Goal: Transaction & Acquisition: Purchase product/service

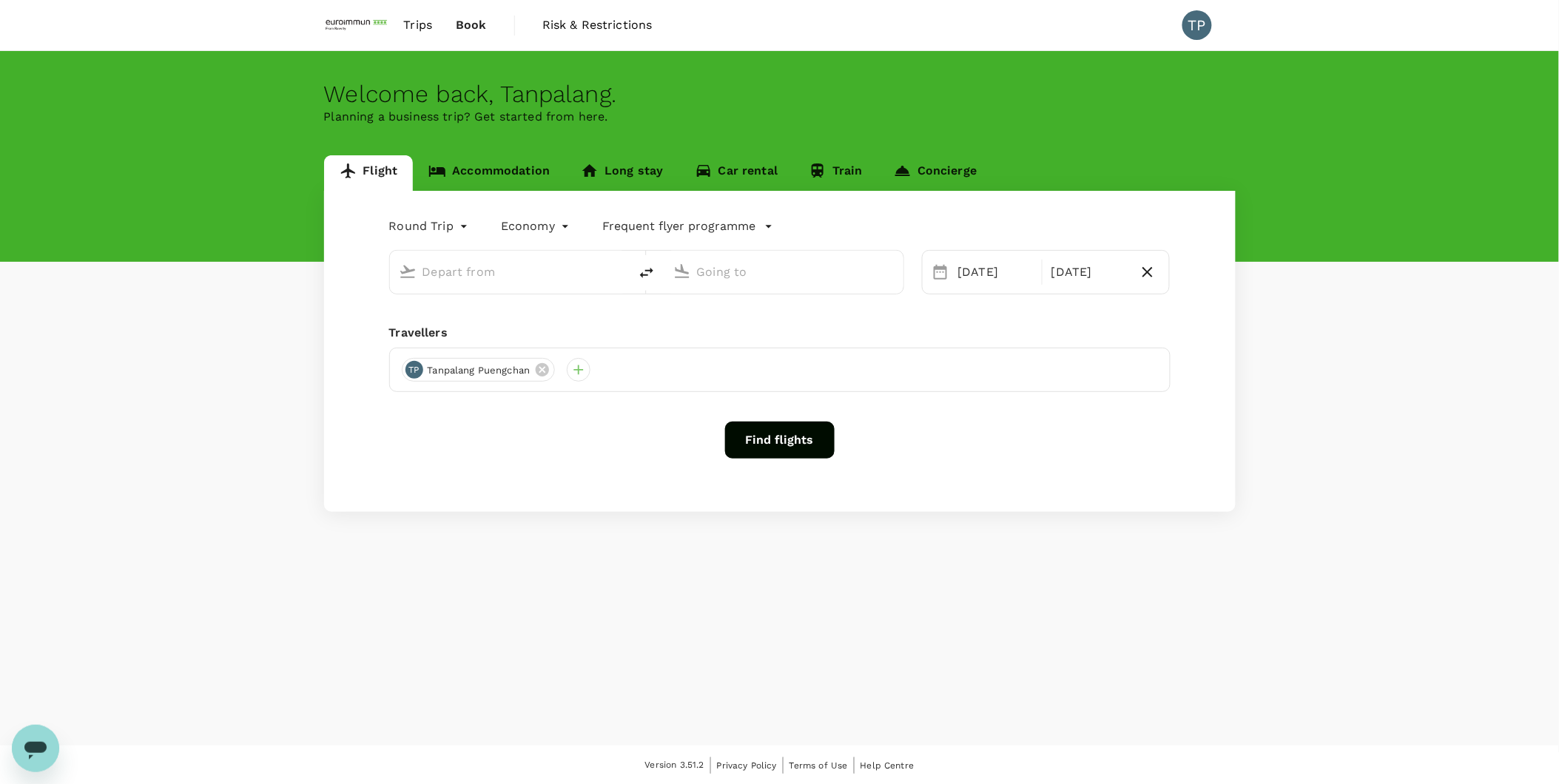
type input "Suvarnabhumi Intl (BKK)"
type input "[GEOGRAPHIC_DATA], [GEOGRAPHIC_DATA] (any)"
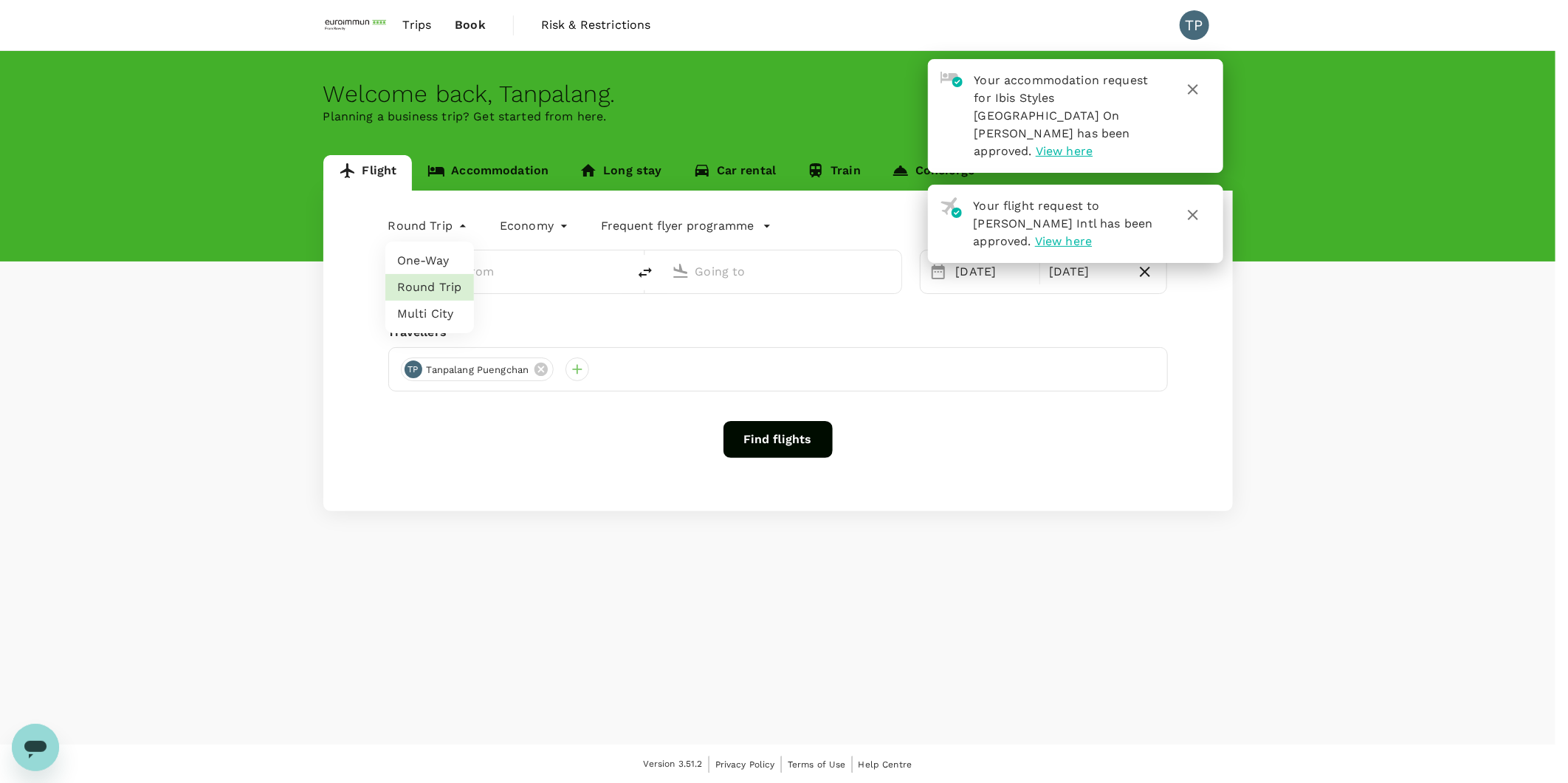
type input "Suvarnabhumi Intl (BKK)"
type input "[GEOGRAPHIC_DATA], [GEOGRAPHIC_DATA] (any)"
click at [465, 228] on body "Your accommodation request for Ibis Styles [GEOGRAPHIC_DATA] On [PERSON_NAME] h…" at bounding box center [784, 392] width 1568 height 785
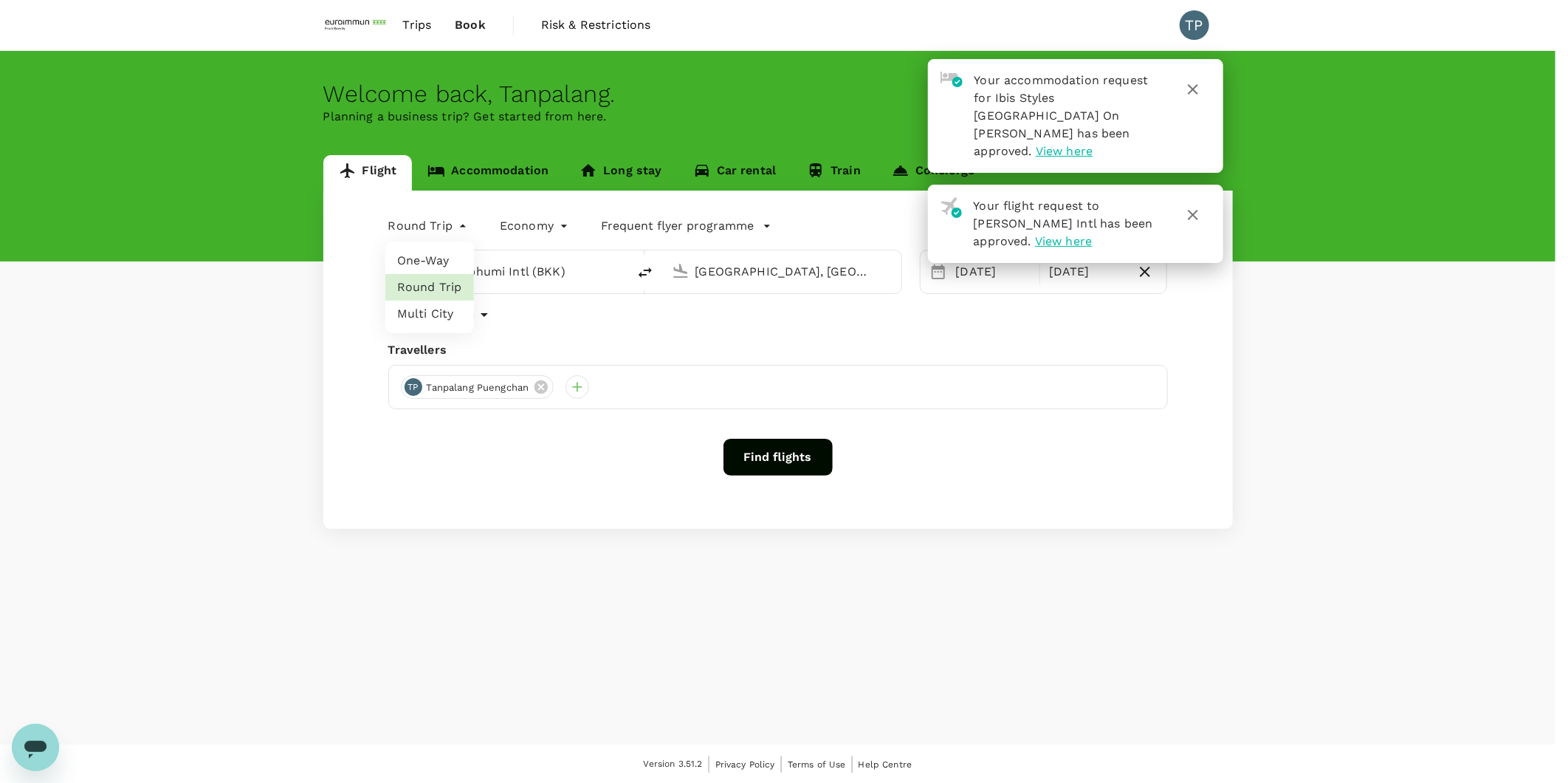
click at [584, 274] on div at bounding box center [784, 392] width 1568 height 783
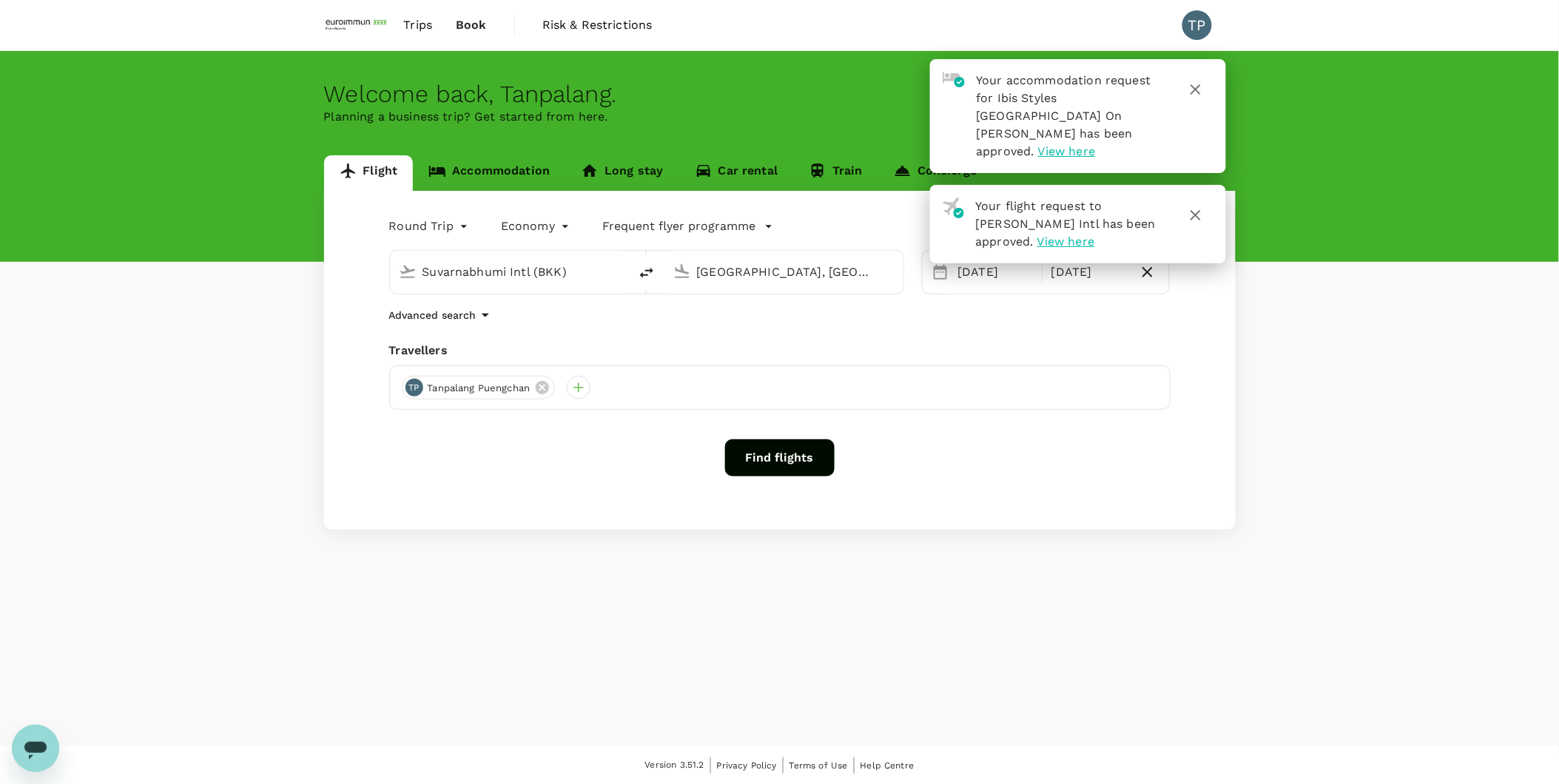
click at [818, 277] on input "[GEOGRAPHIC_DATA], [GEOGRAPHIC_DATA] (any)" at bounding box center [784, 272] width 176 height 23
click at [680, 275] on icon at bounding box center [682, 271] width 18 height 18
click at [884, 277] on div "[GEOGRAPHIC_DATA], [GEOGRAPHIC_DATA] (any)" at bounding box center [795, 272] width 198 height 23
click at [811, 326] on div "Round Trip roundtrip Economy economy Frequent flyer programme Suvarnabhumi Intl…" at bounding box center [780, 360] width 912 height 338
click at [1191, 207] on icon "button" at bounding box center [1195, 216] width 18 height 18
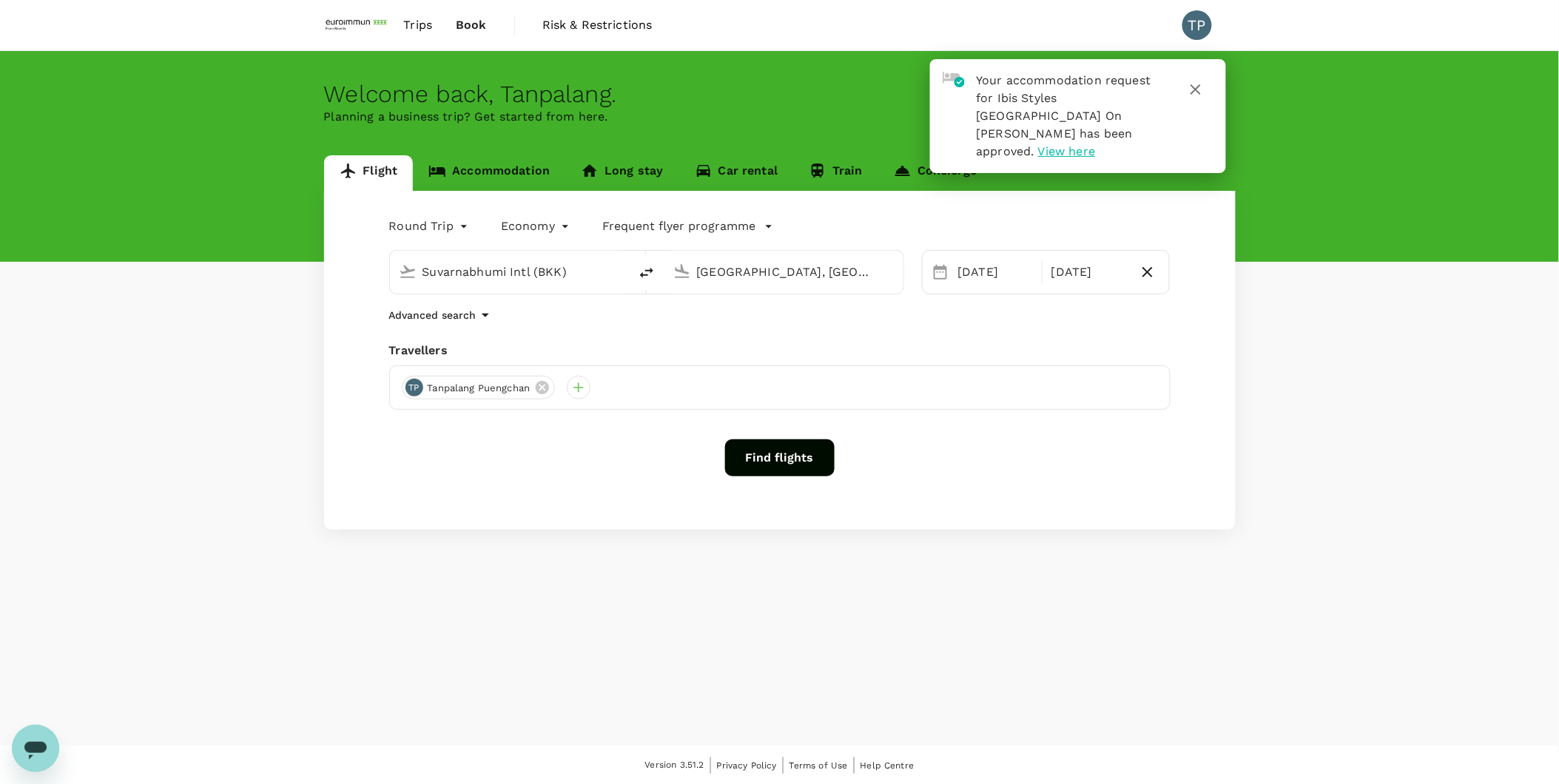
click at [1199, 91] on icon "button" at bounding box center [1195, 89] width 18 height 18
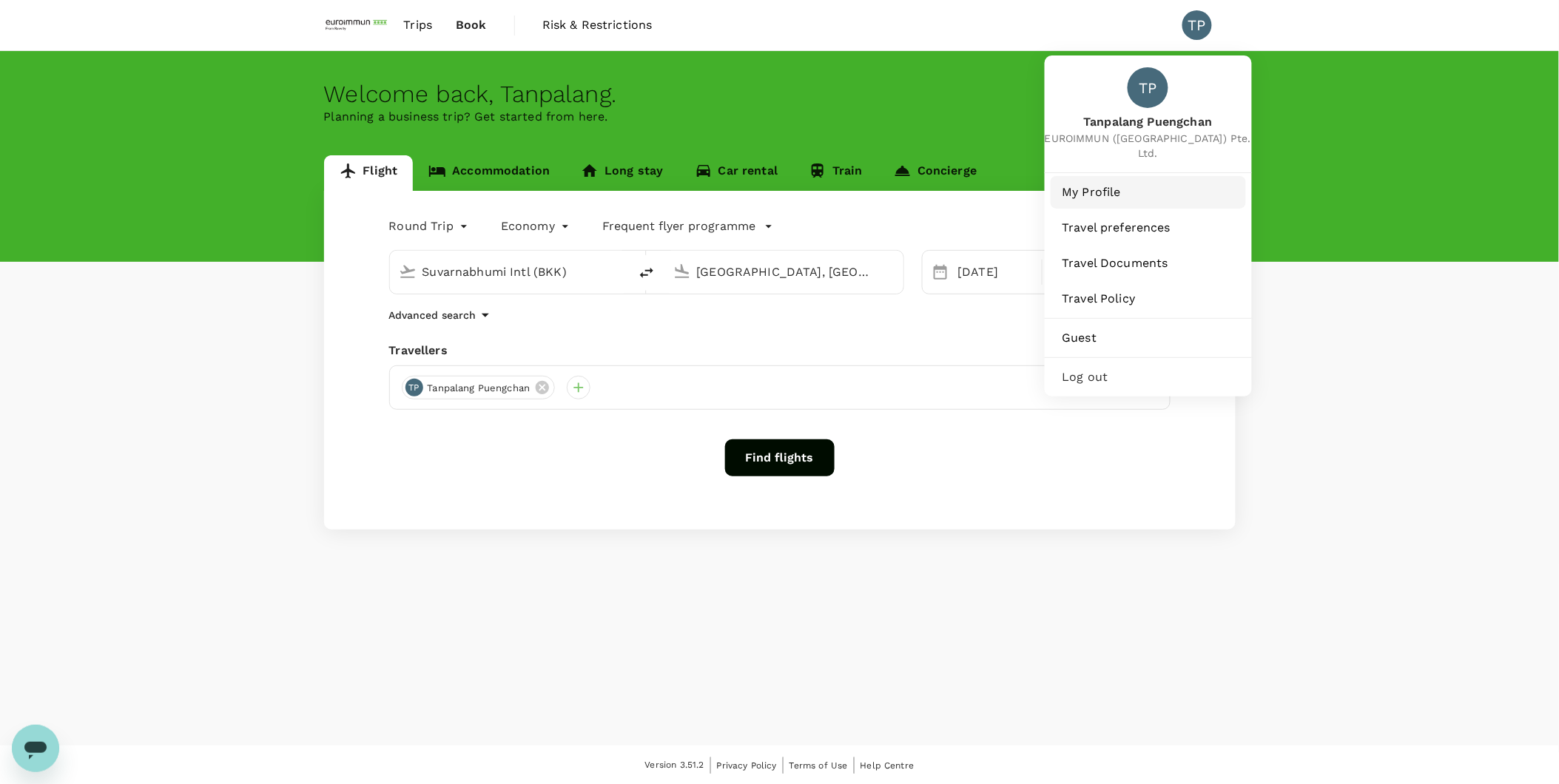
click at [1119, 183] on span "My Profile" at bounding box center [1149, 192] width 172 height 18
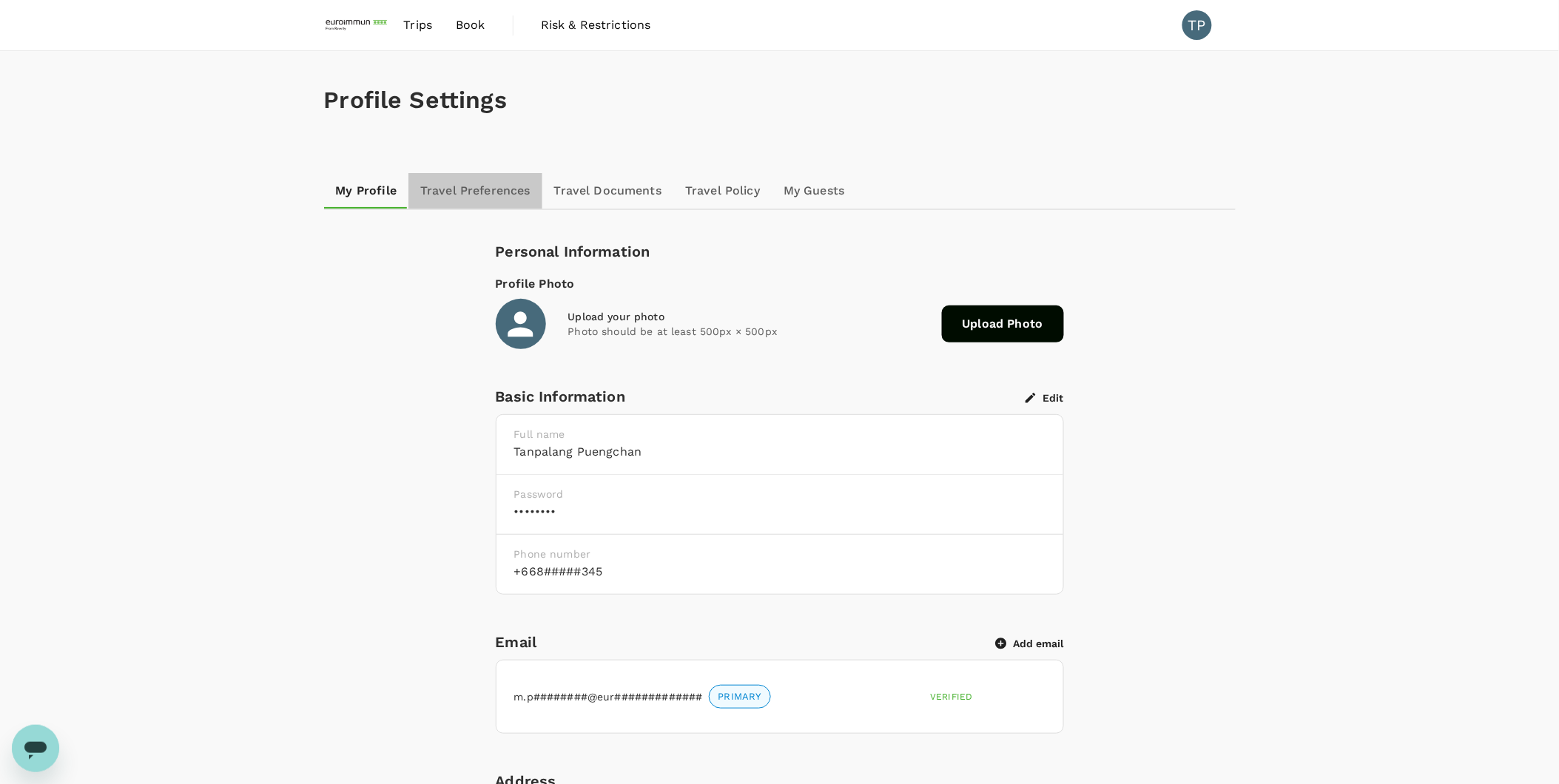
click at [499, 196] on link "Travel Preferences" at bounding box center [475, 191] width 134 height 36
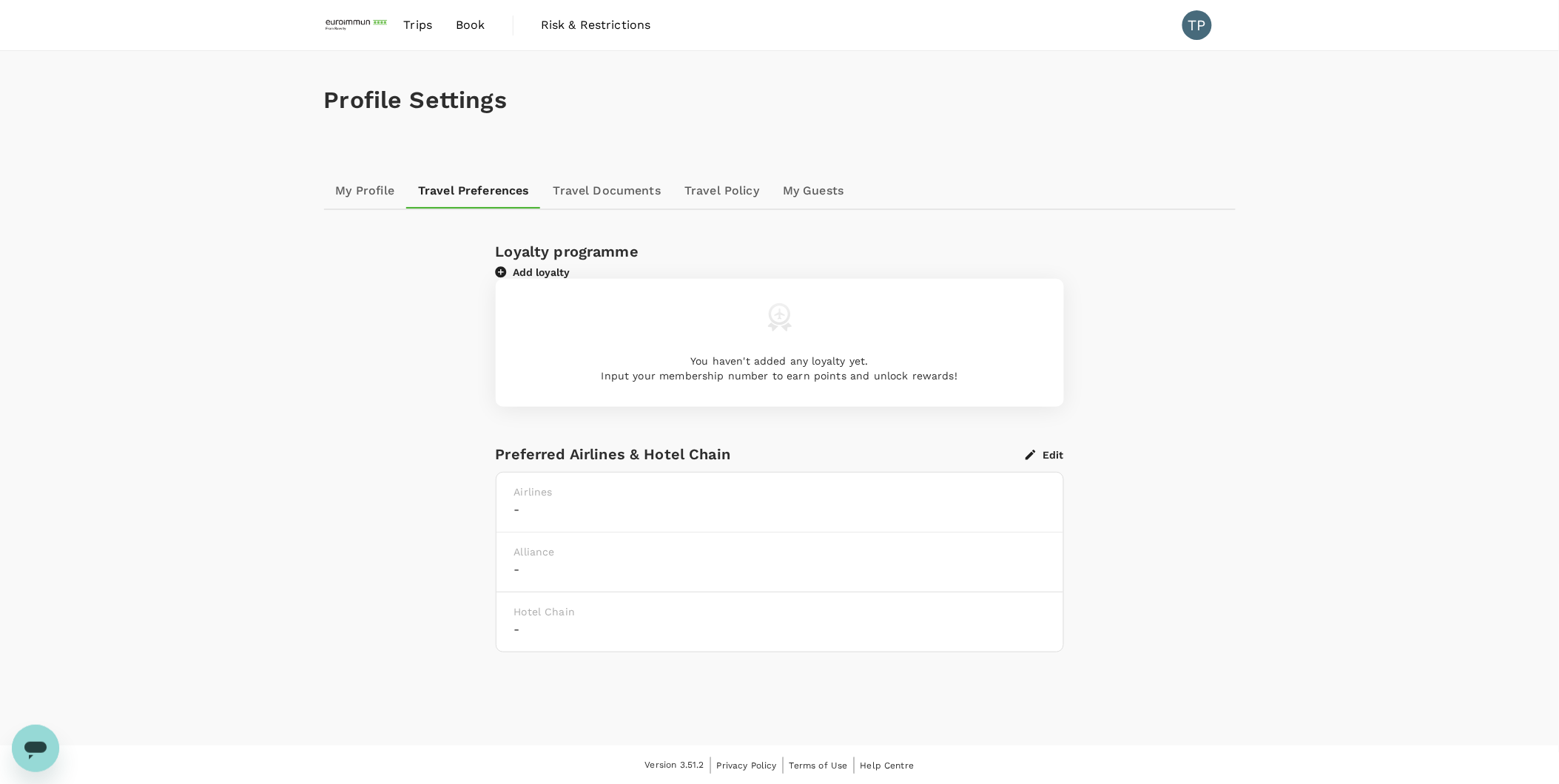
click at [580, 190] on link "Travel Documents" at bounding box center [607, 191] width 131 height 36
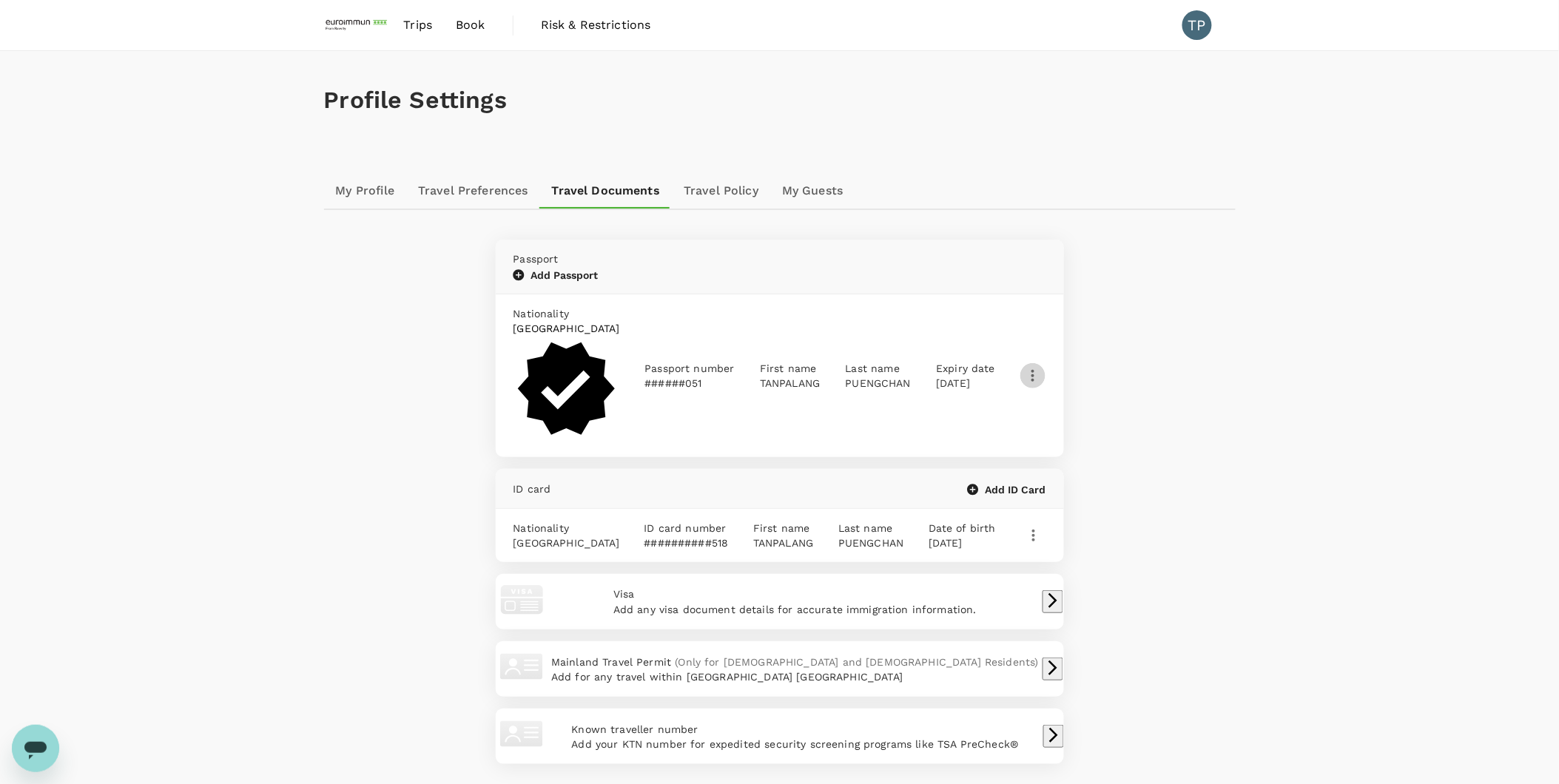
click at [1038, 367] on icon "button" at bounding box center [1033, 376] width 18 height 18
type input "[DATE]"
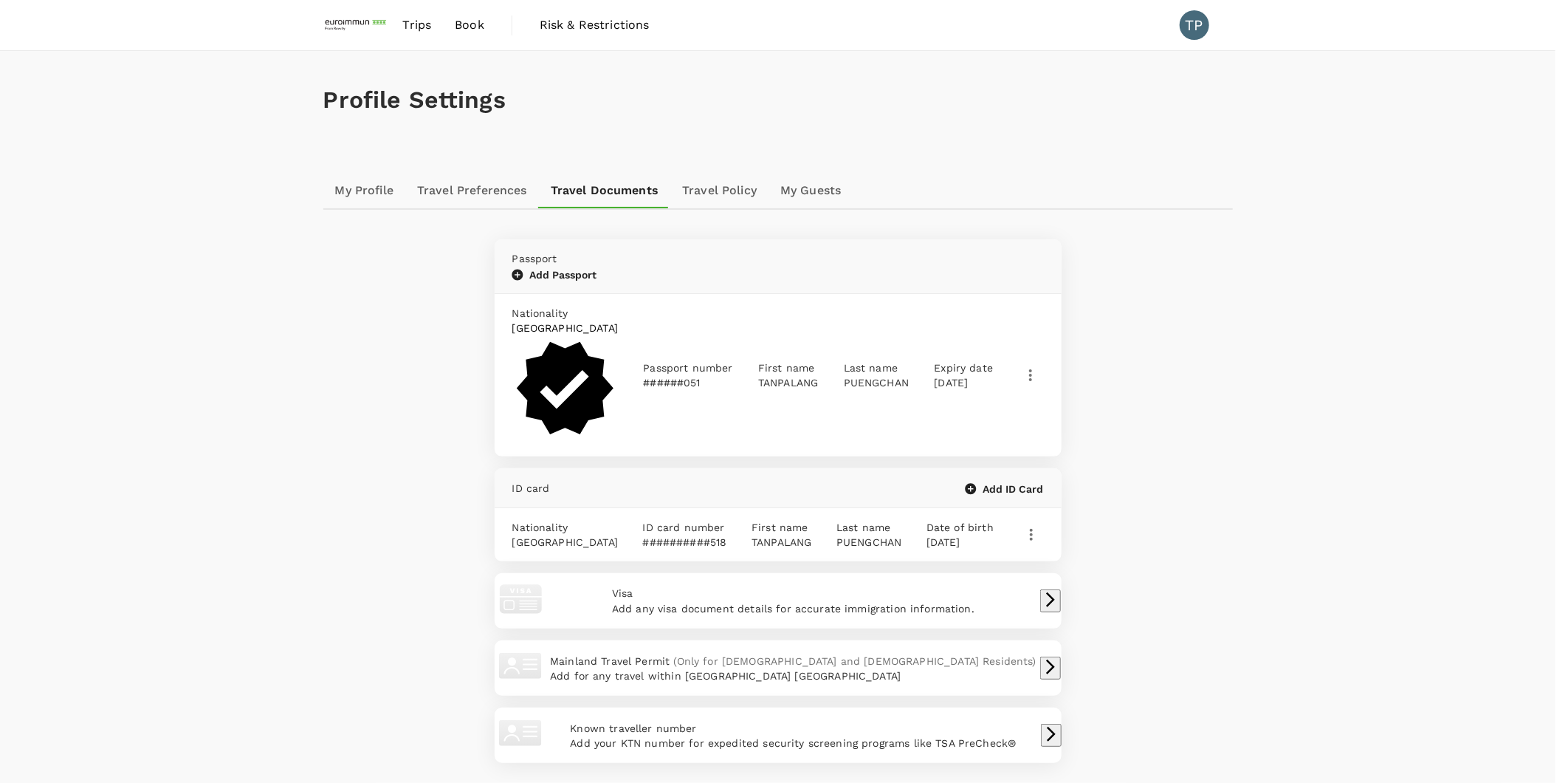
click at [417, 23] on span "Trips" at bounding box center [416, 25] width 29 height 18
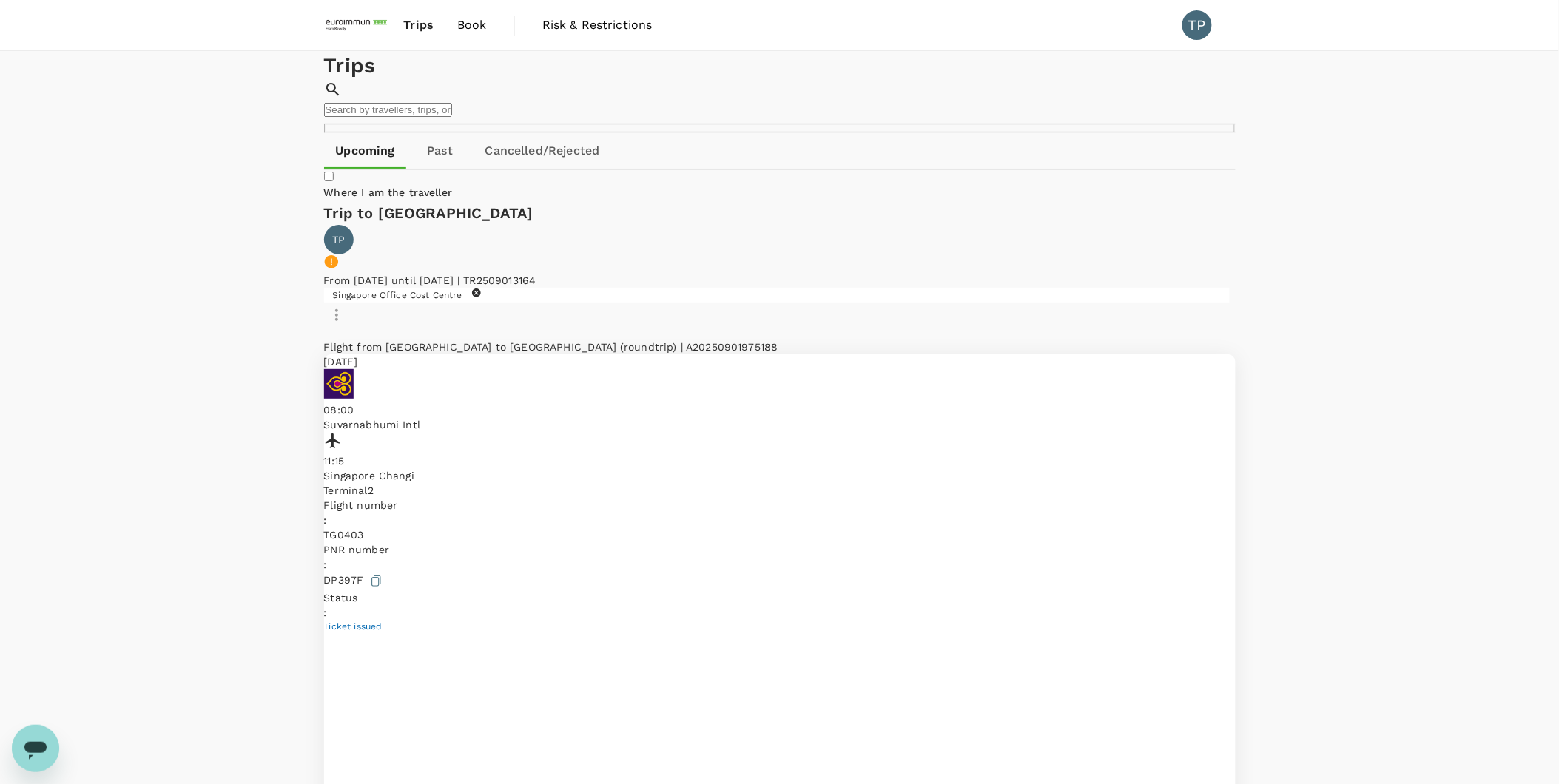
click at [346, 23] on img at bounding box center [358, 25] width 68 height 32
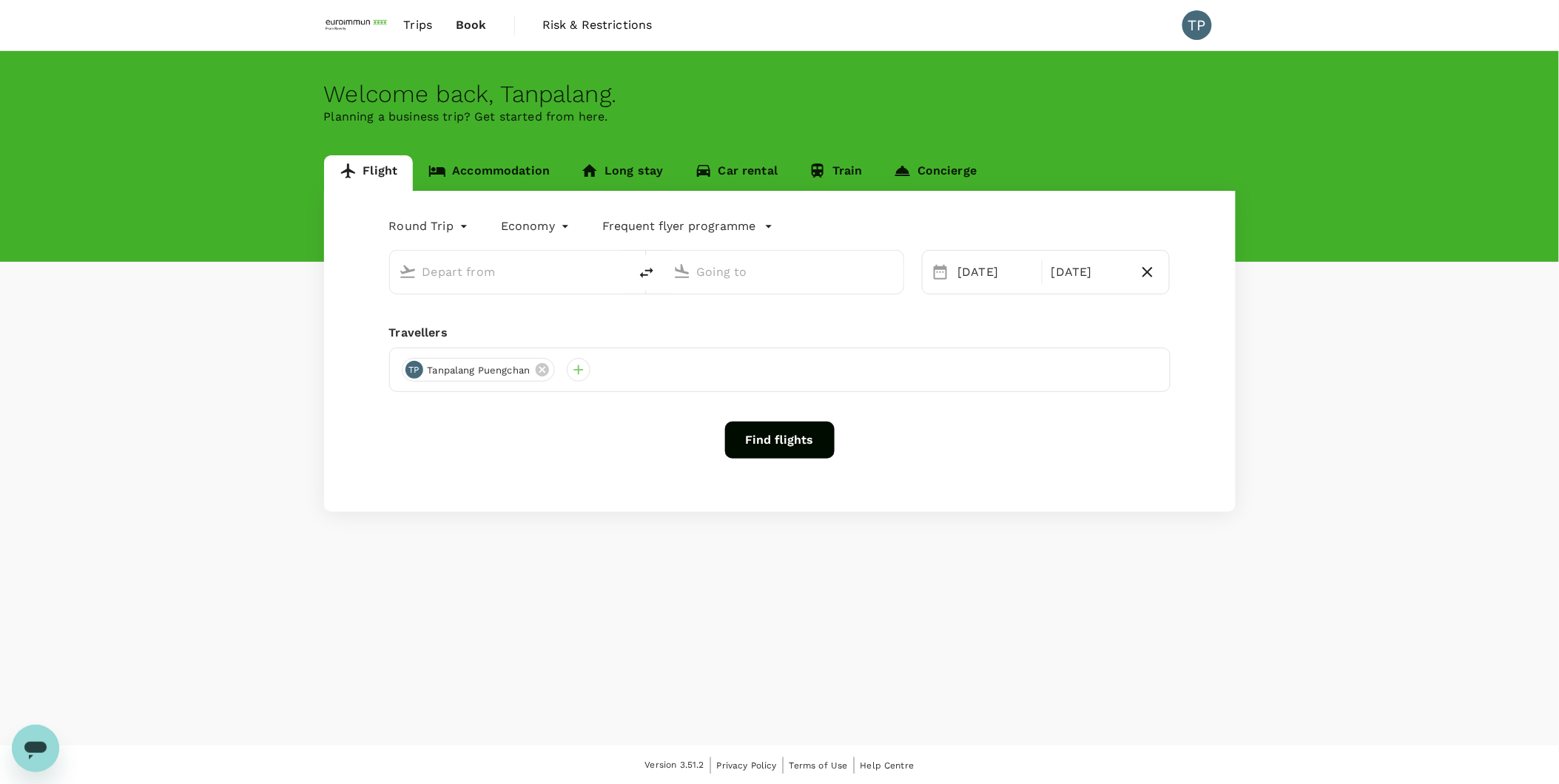
type input "Suvarnabhumi Intl (BKK)"
type input "[GEOGRAPHIC_DATA], [GEOGRAPHIC_DATA] (any)"
type input "Suvarnabhumi Intl (BKK)"
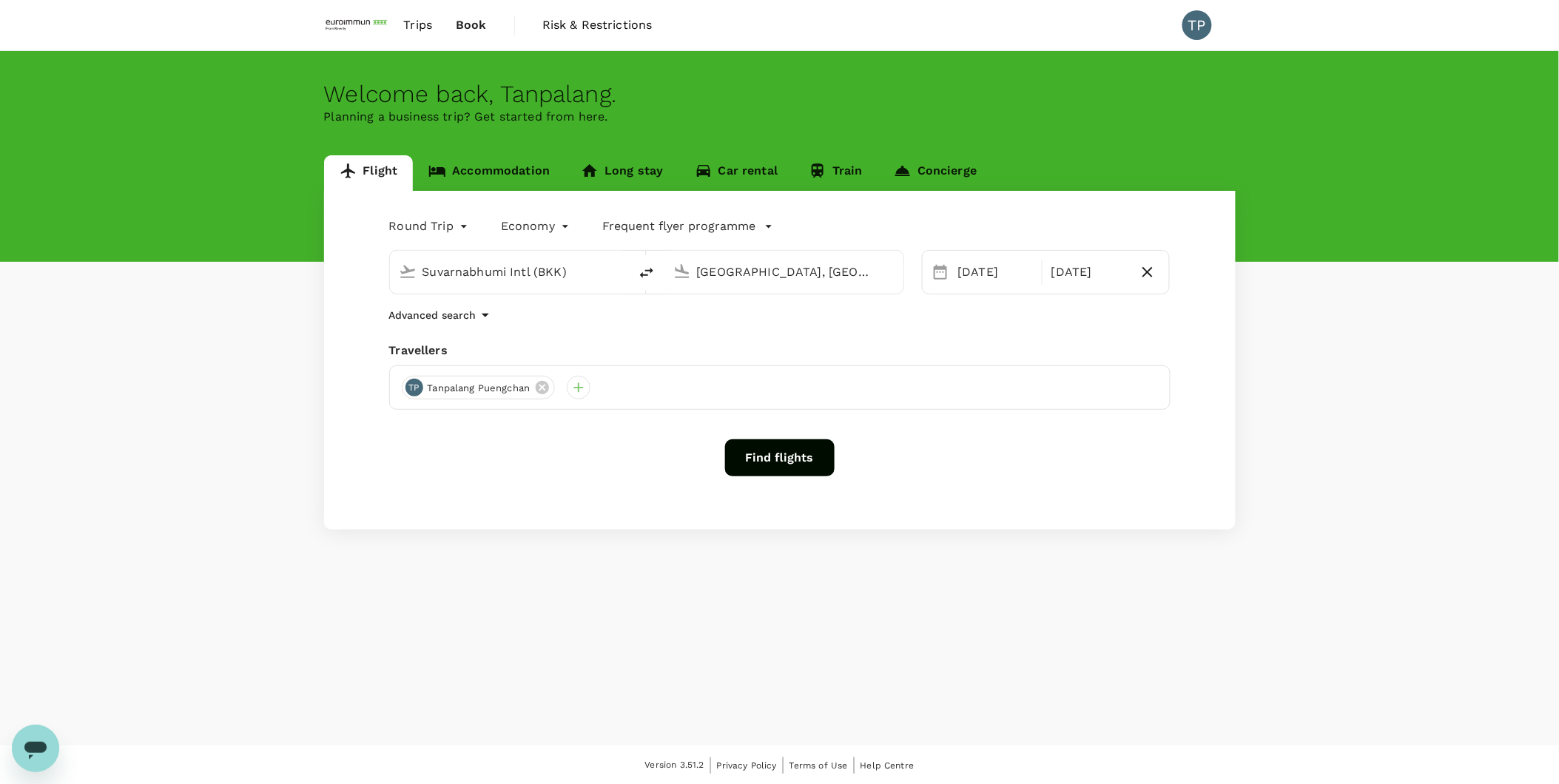
click at [731, 276] on input "[GEOGRAPHIC_DATA], [GEOGRAPHIC_DATA] (any)" at bounding box center [784, 272] width 176 height 23
paste input "[GEOGRAPHIC_DATA]"
click at [782, 300] on p "[GEOGRAPHIC_DATA], [GEOGRAPHIC_DATA]" at bounding box center [803, 294] width 326 height 15
type input "[GEOGRAPHIC_DATA], [GEOGRAPHIC_DATA] (any)"
click at [1246, 402] on div "8" at bounding box center [1243, 400] width 28 height 28
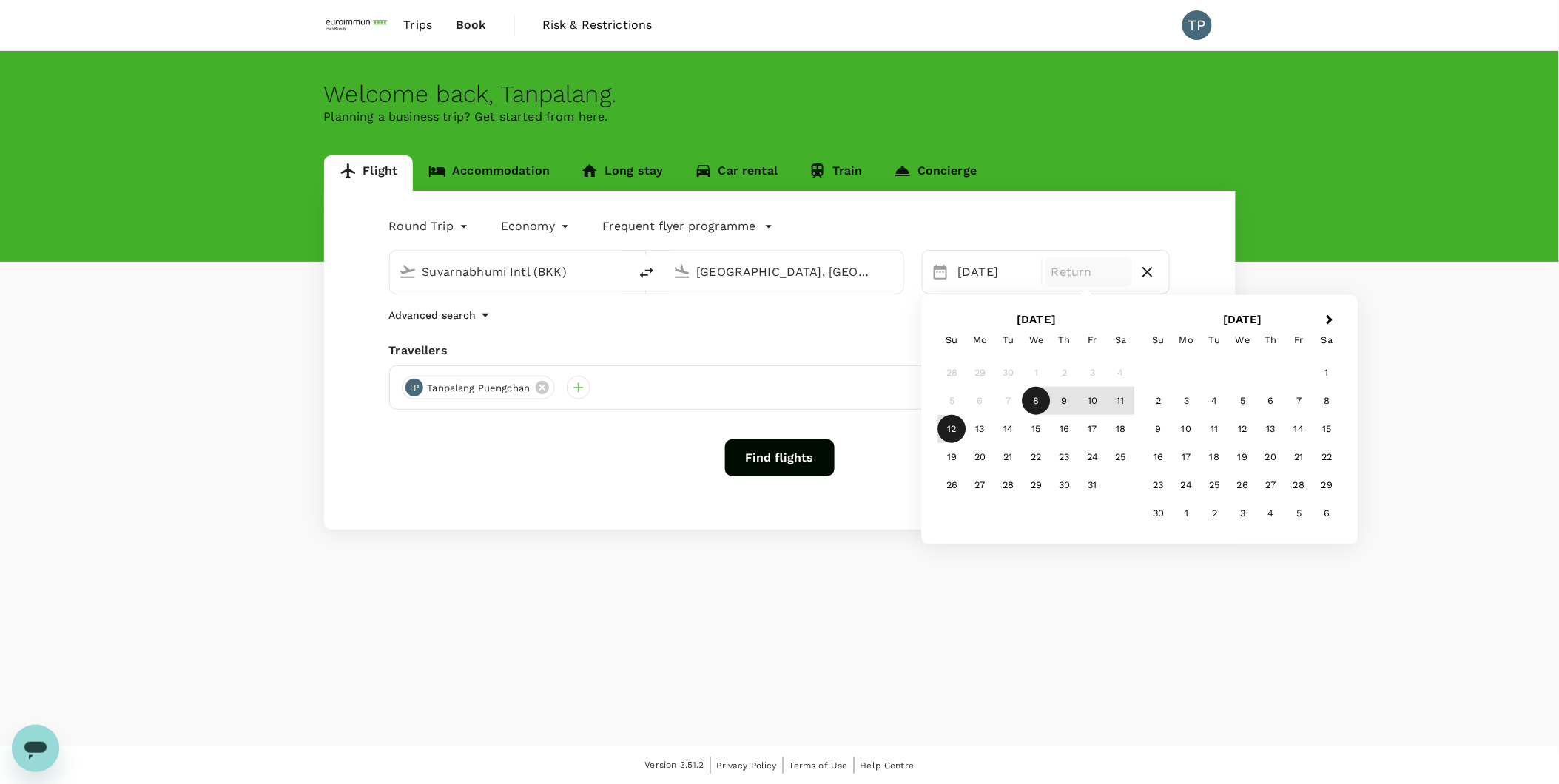
click at [952, 431] on div "12" at bounding box center [952, 429] width 28 height 28
click at [777, 466] on button "Find flights" at bounding box center [780, 457] width 109 height 37
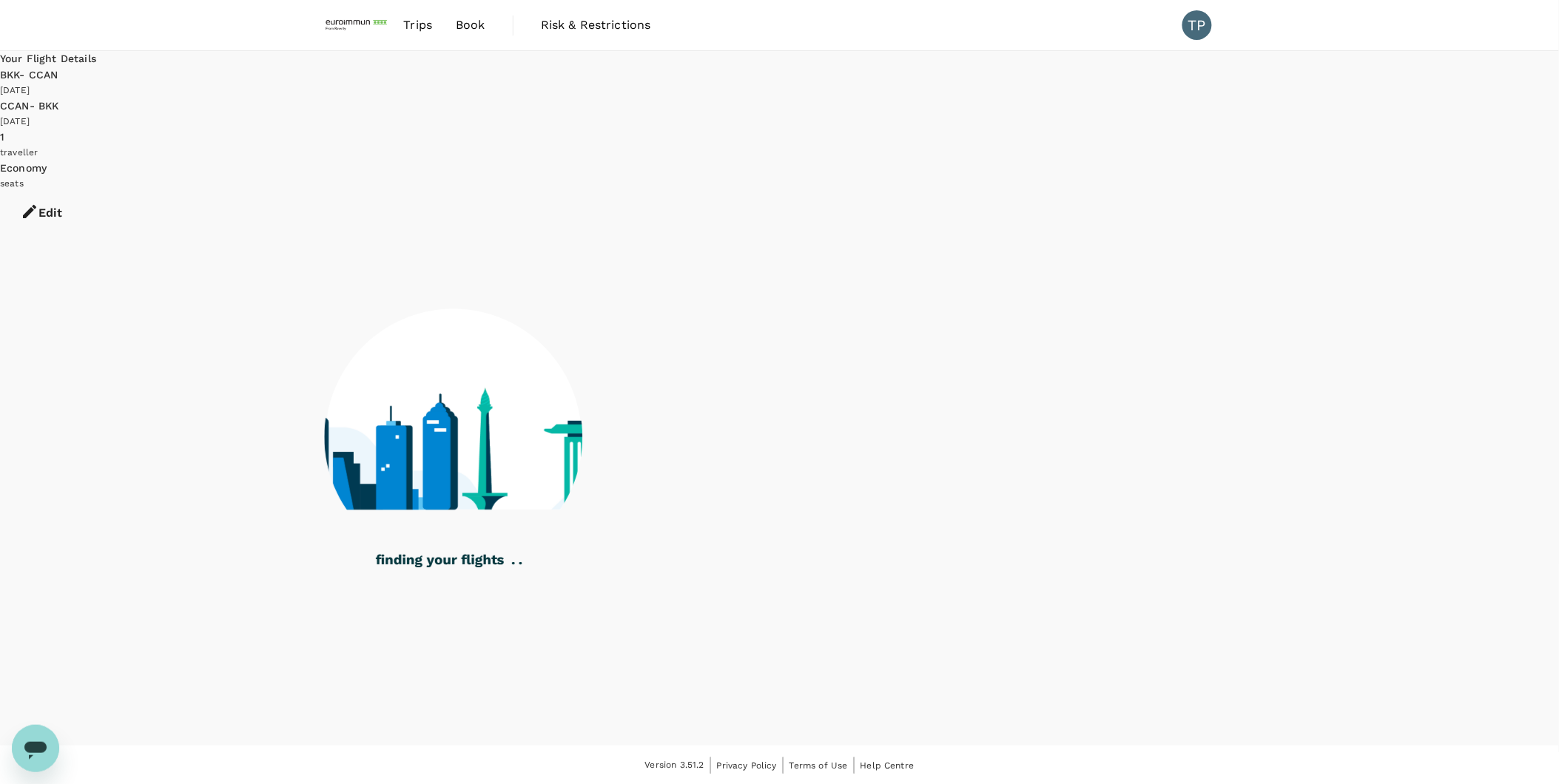
scroll to position [1, 0]
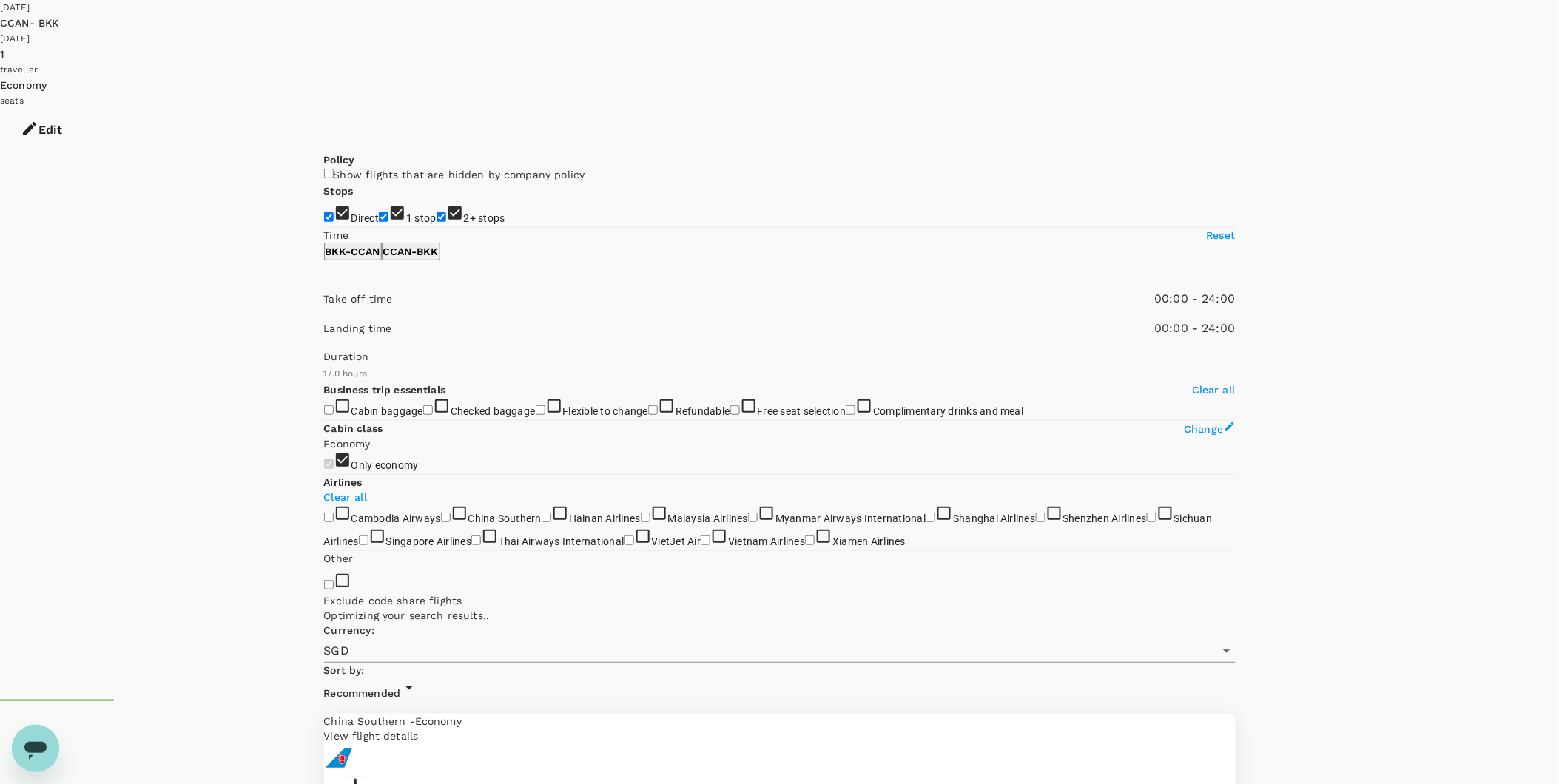
type input "1340"
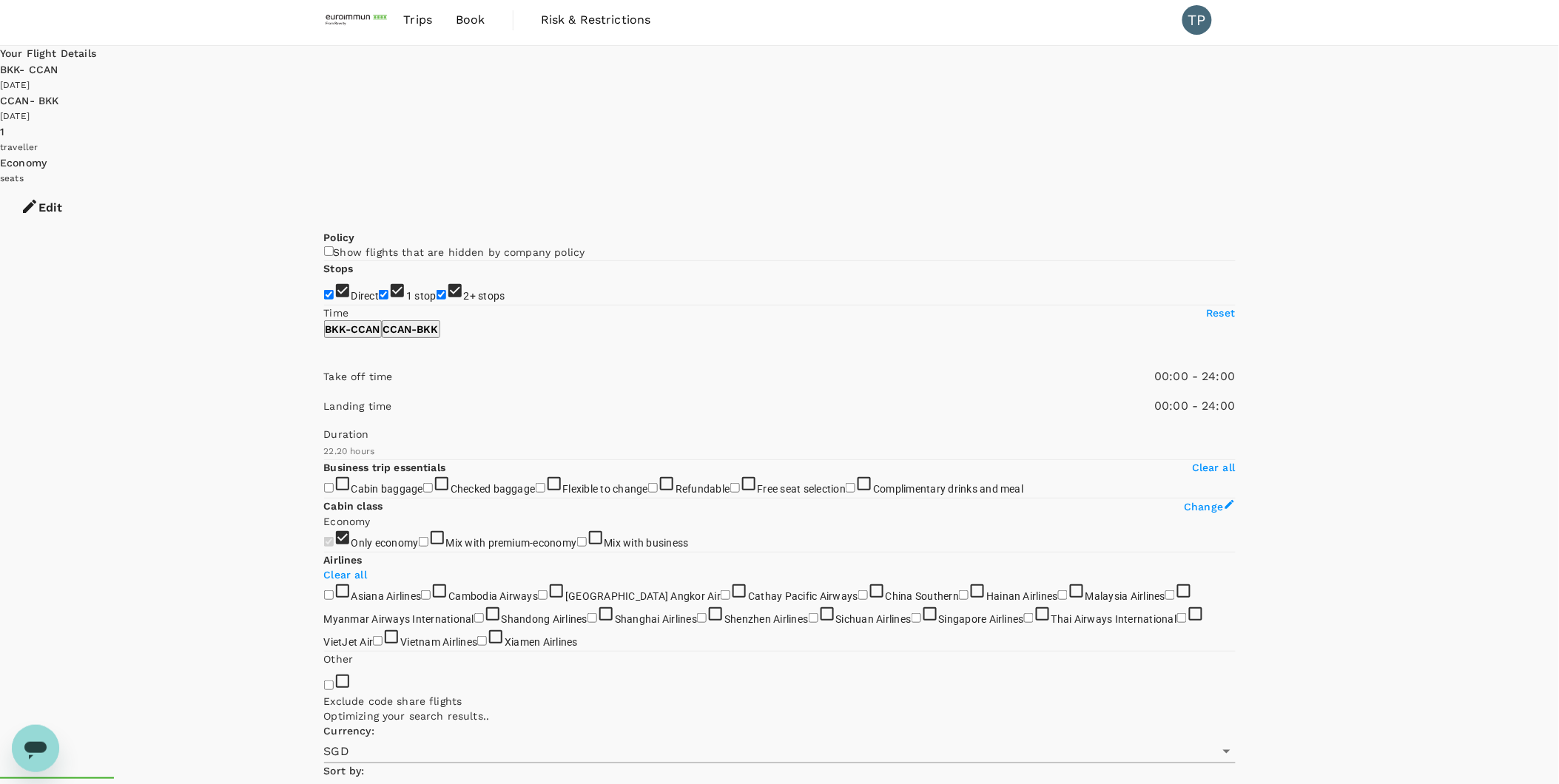
scroll to position [0, 0]
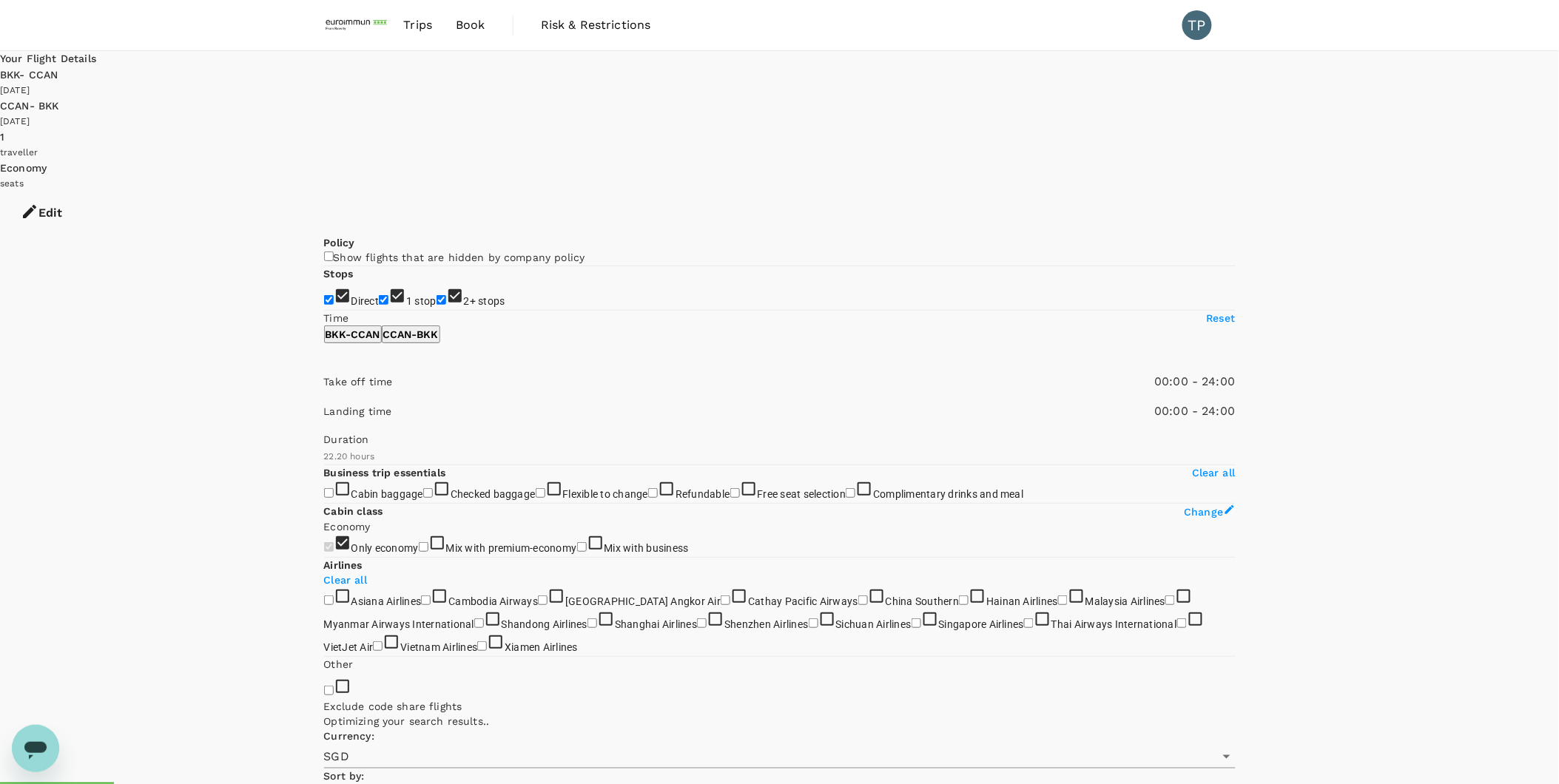
click at [379, 295] on input "1 stop" at bounding box center [383, 300] width 10 height 10
checkbox input "false"
click at [437, 297] on input "2+ stops" at bounding box center [441, 300] width 10 height 10
checkbox input "false"
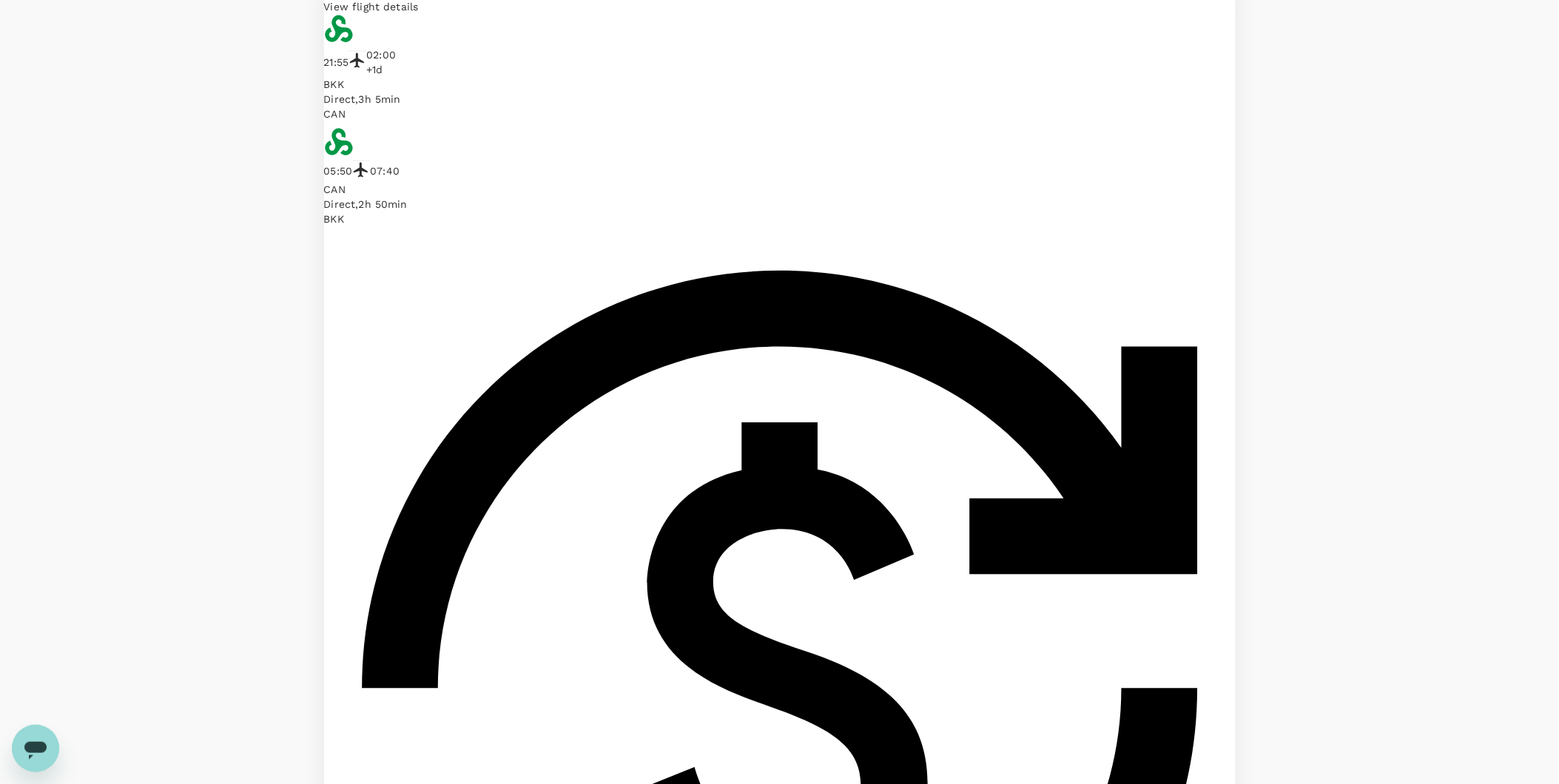
type input "1395"
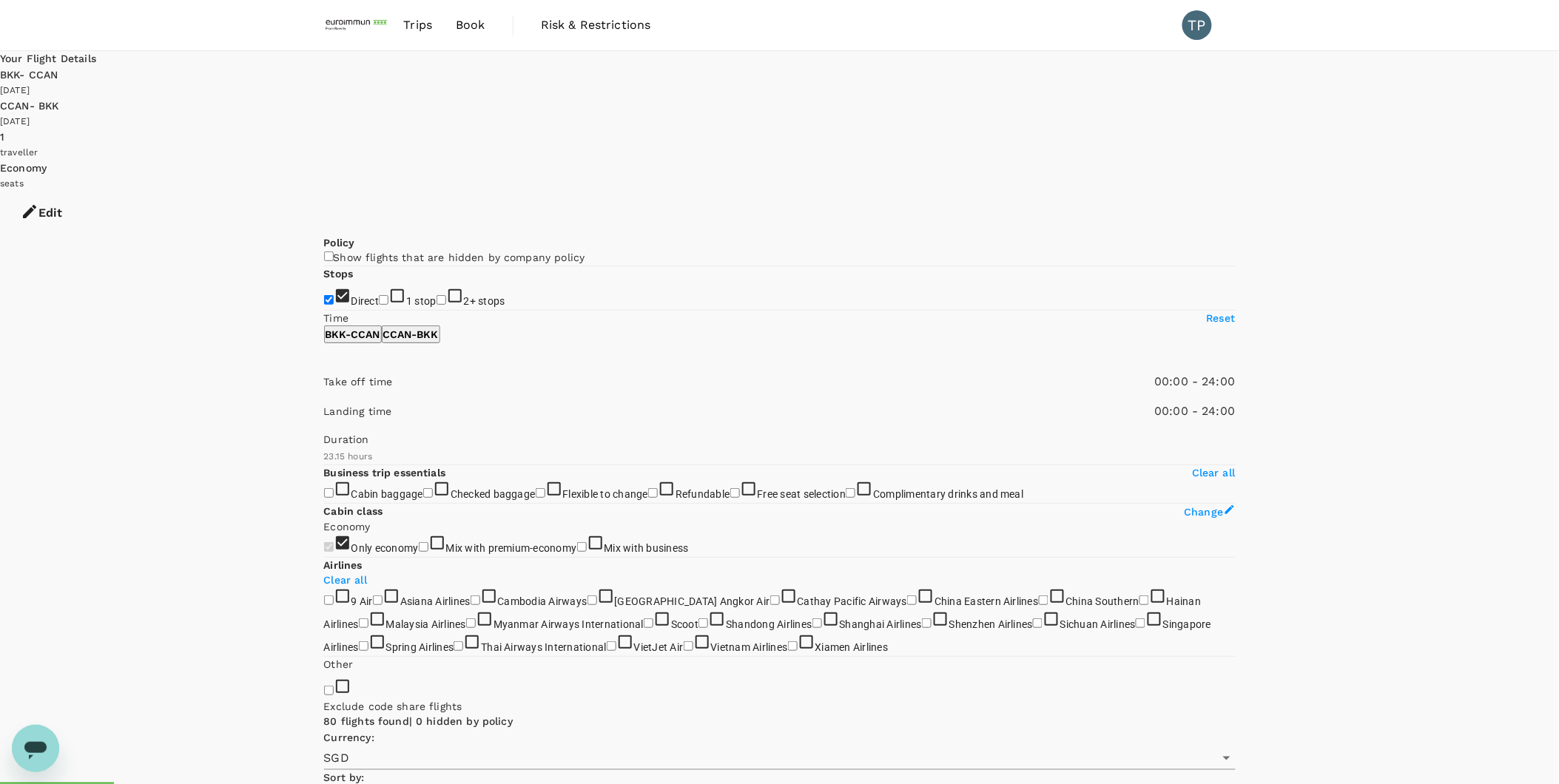
click at [418, 783] on icon at bounding box center [409, 795] width 18 height 18
click at [1392, 219] on div at bounding box center [785, 392] width 1572 height 784
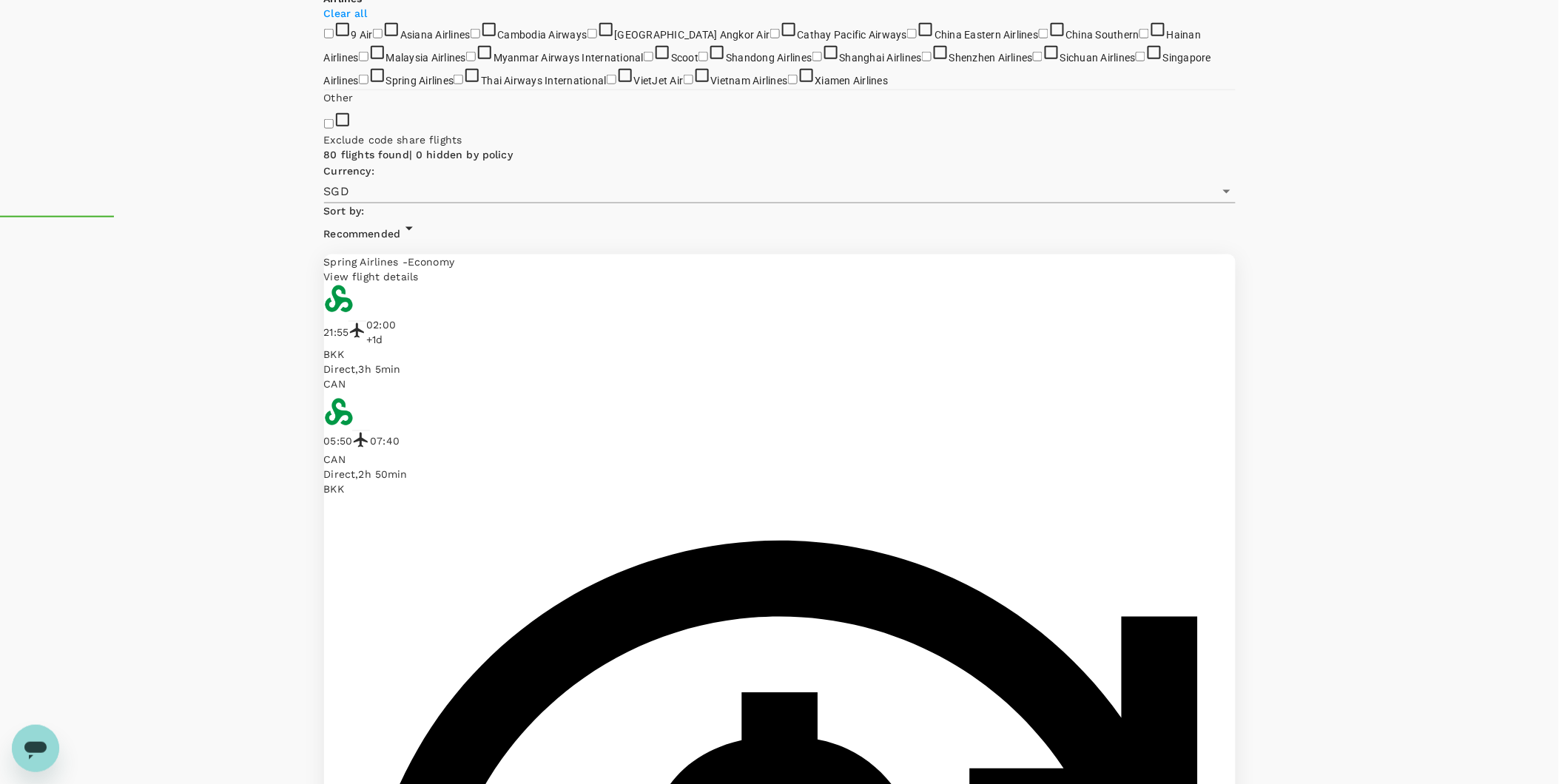
scroll to position [575, 0]
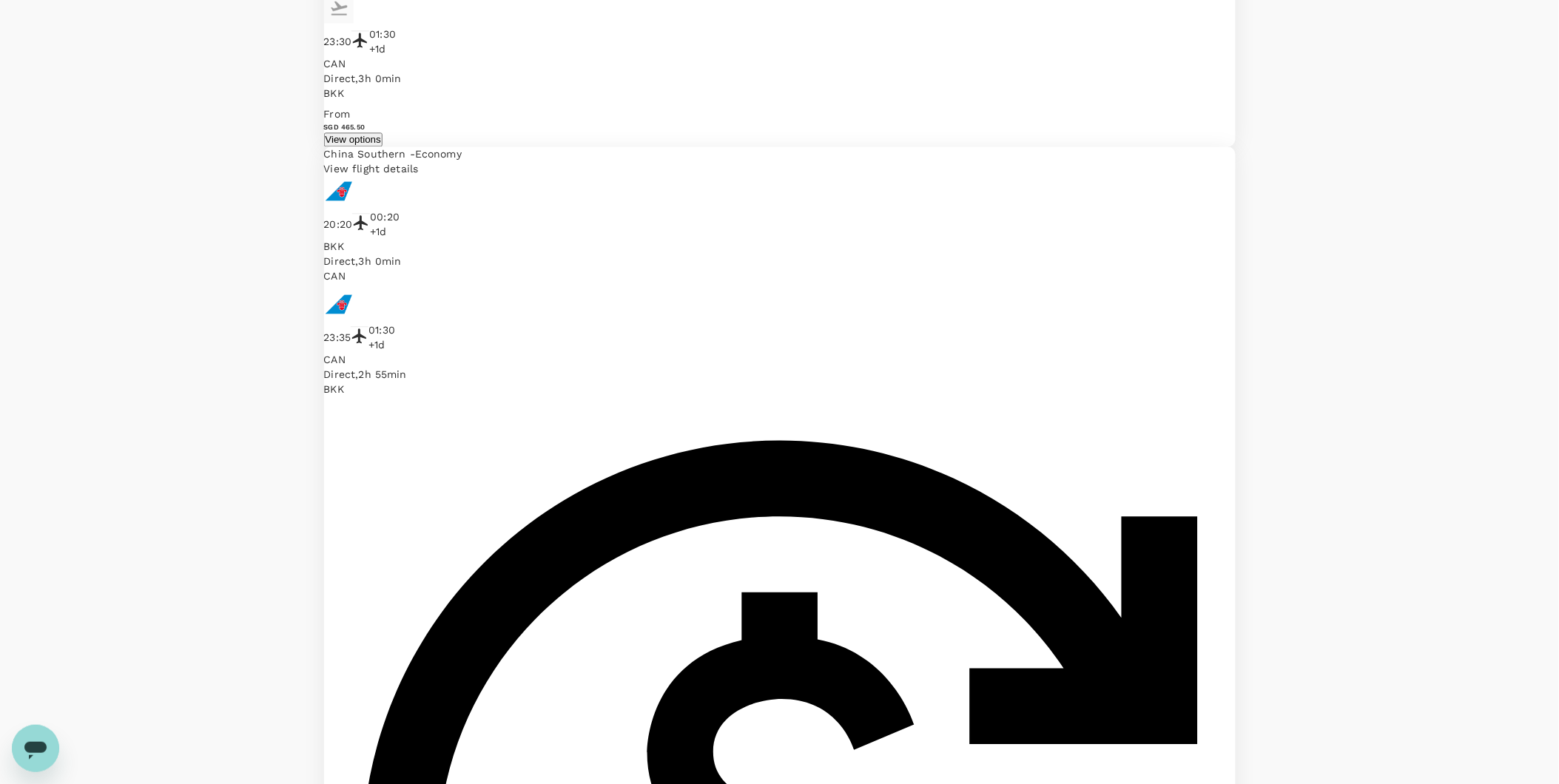
scroll to position [3240, 0]
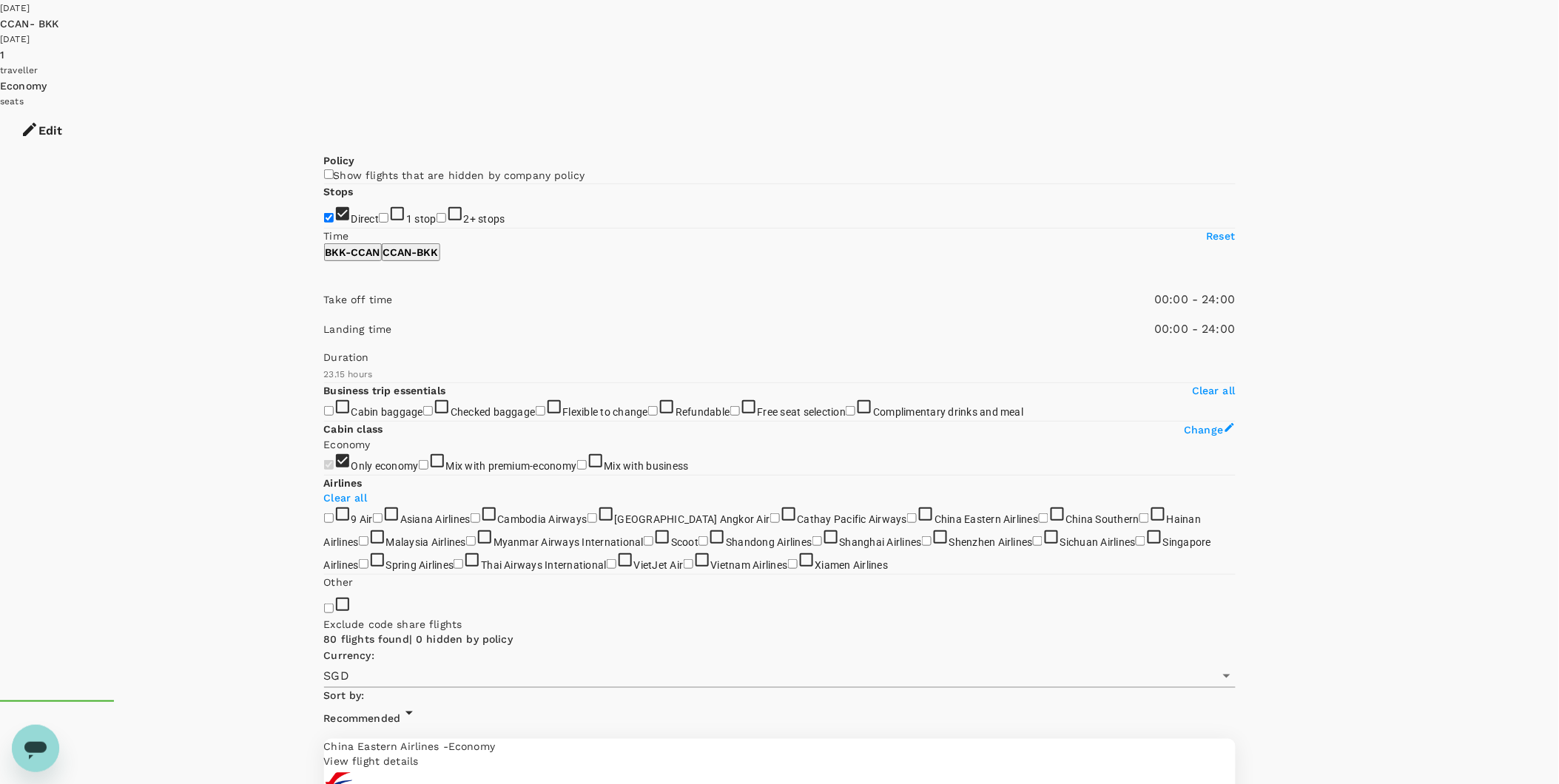
scroll to position [0, 0]
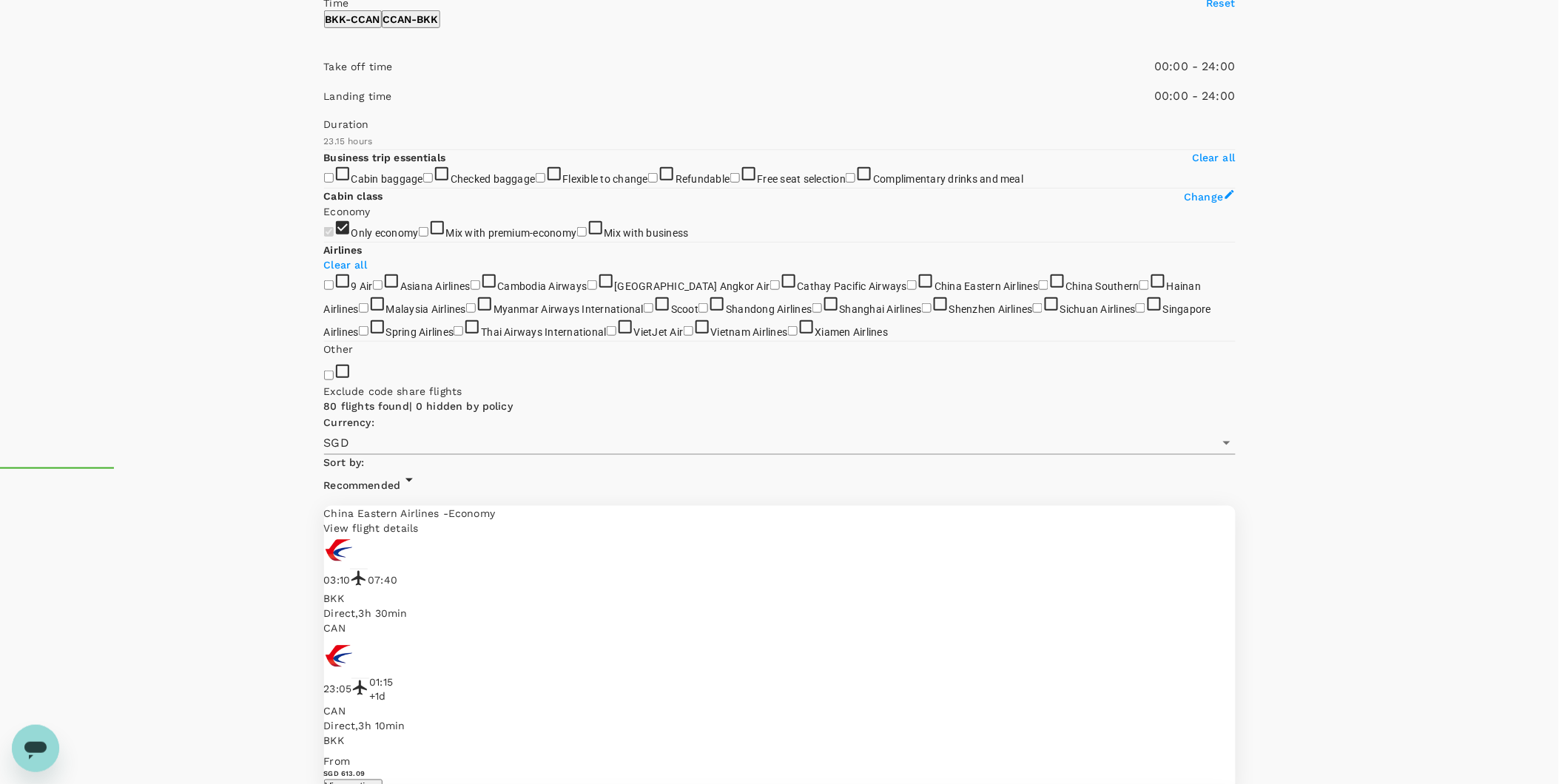
scroll to position [151, 0]
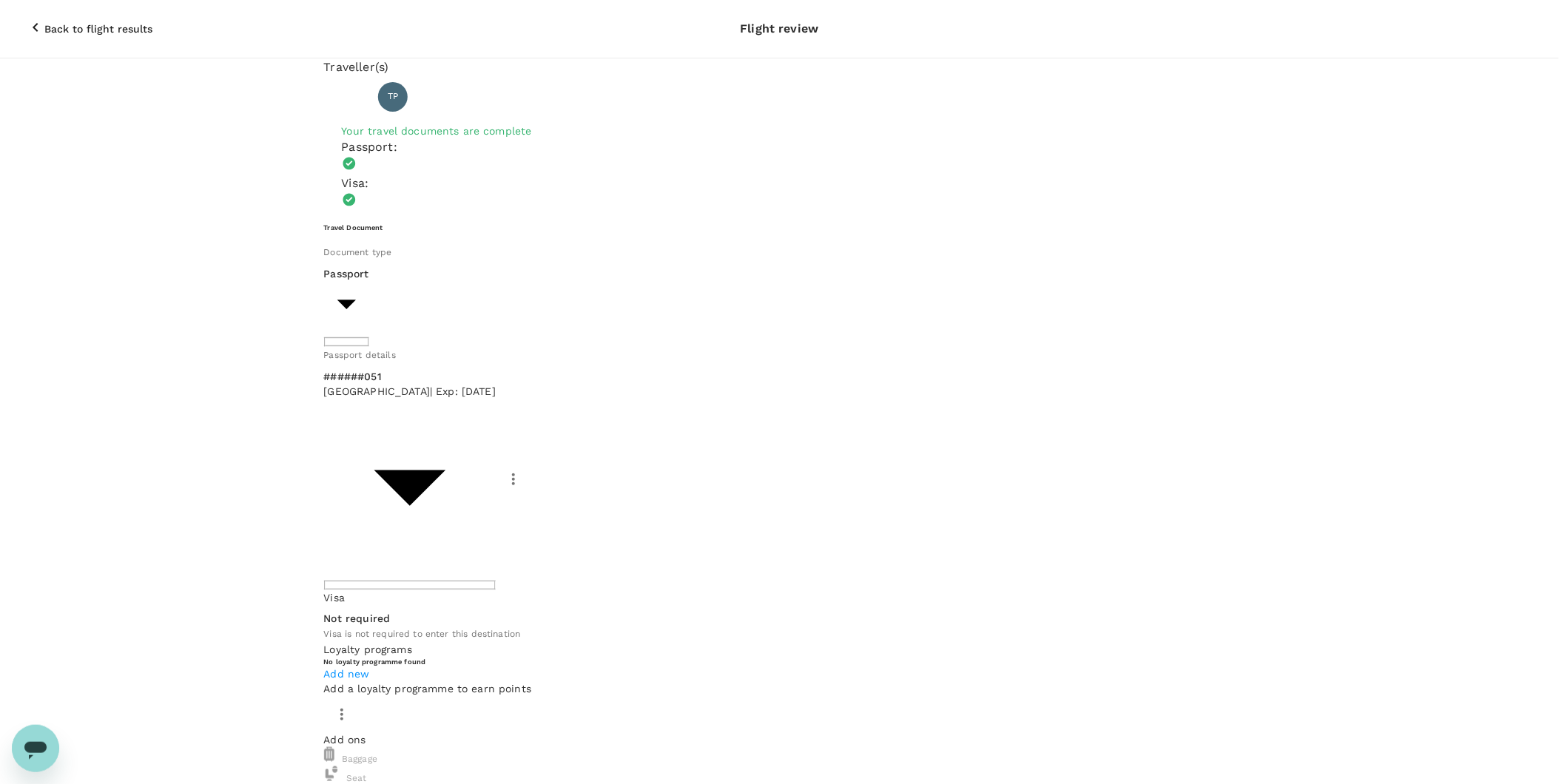
click at [254, 380] on p "Select" at bounding box center [198, 388] width 113 height 15
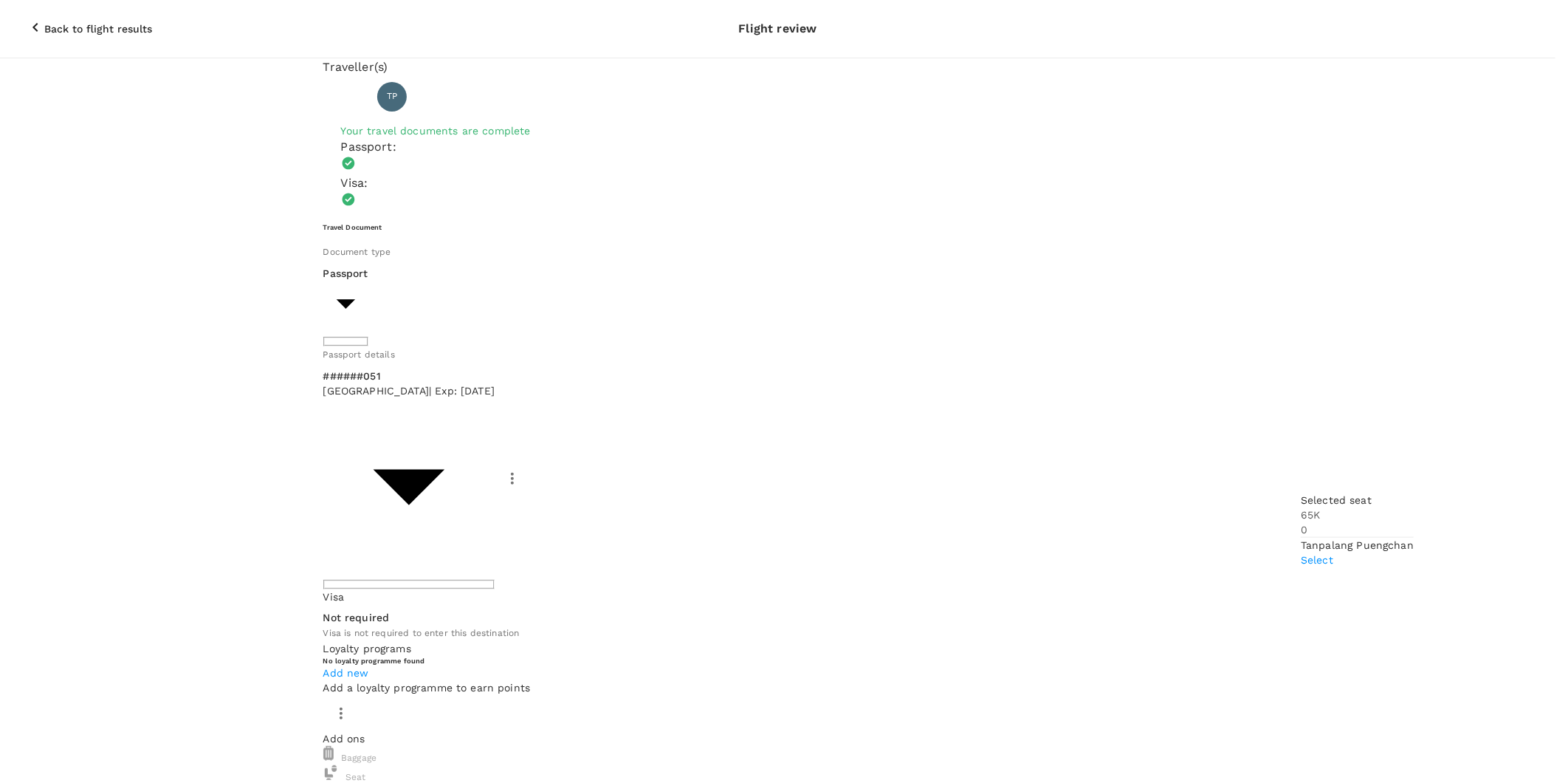
click at [1392, 552] on p "Select" at bounding box center [1357, 560] width 113 height 15
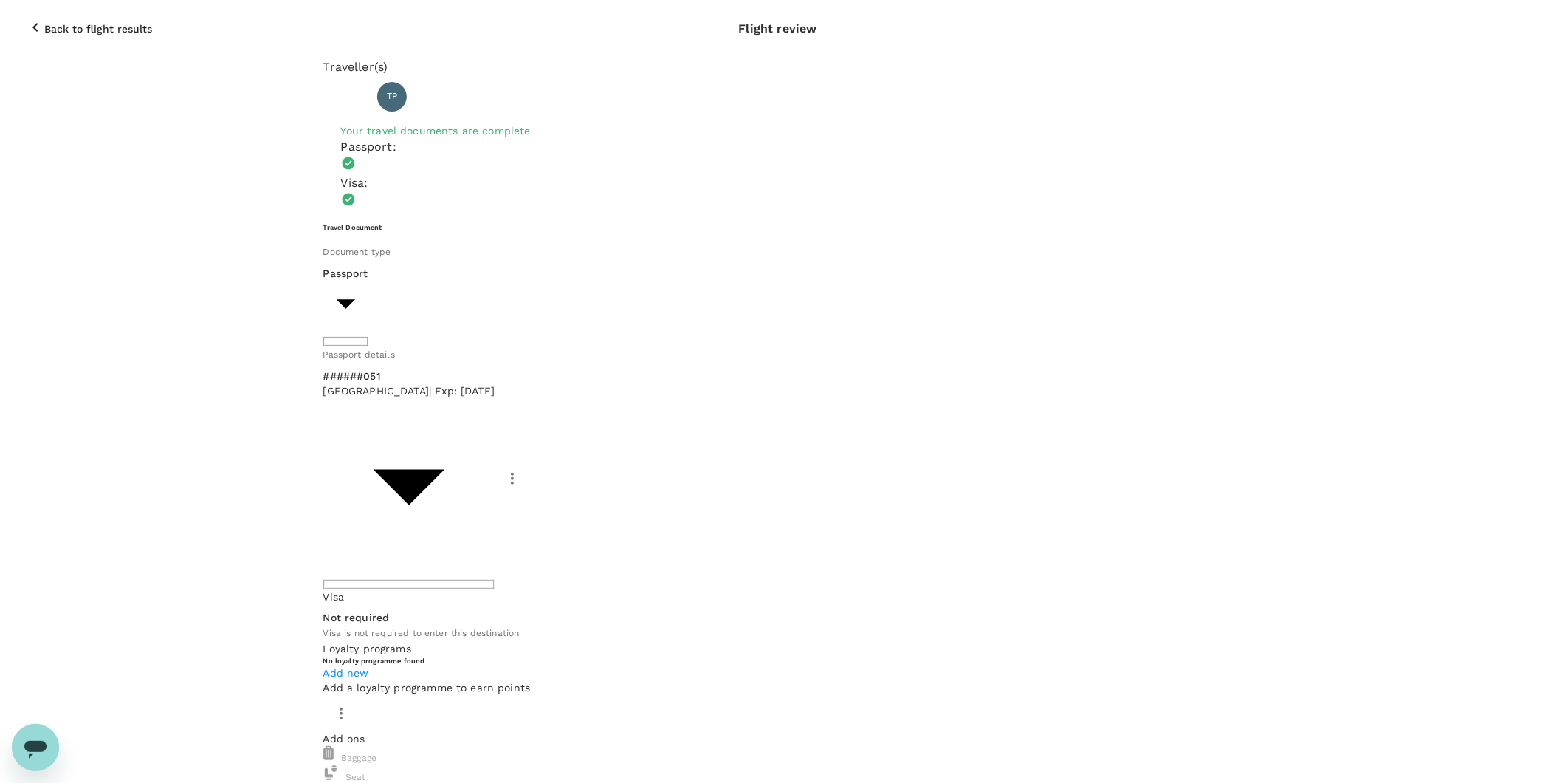
type input "9ae08bde-94be-4a60-86d8-4726f2345b2b"
